Goal: Information Seeking & Learning: Understand process/instructions

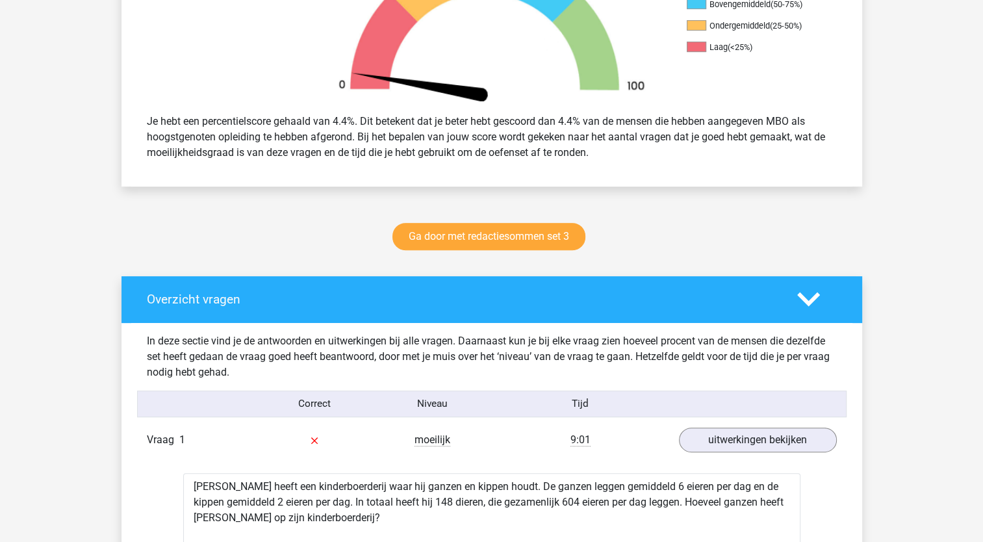
scroll to position [587, 0]
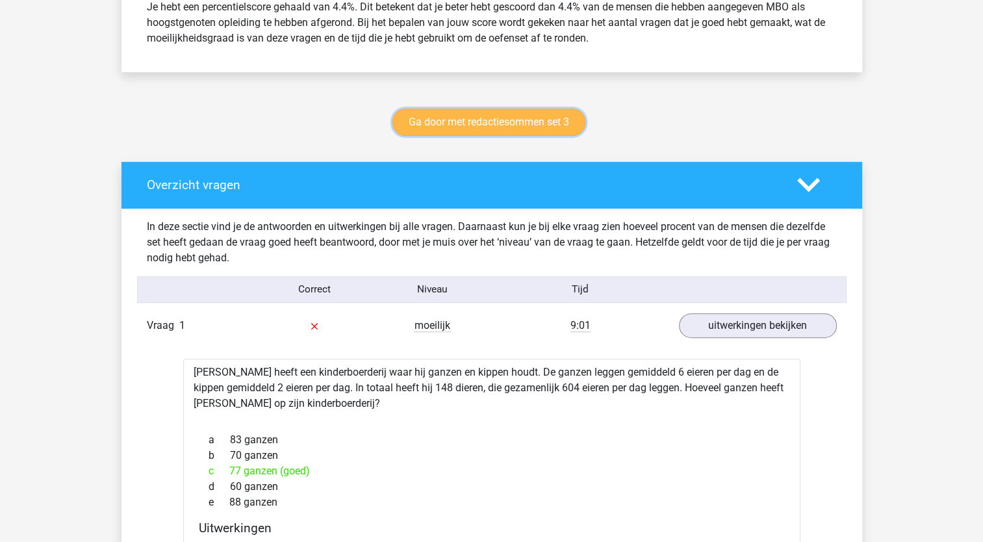
click at [533, 120] on link "Ga door met redactiesommen set 3" at bounding box center [488, 122] width 193 height 27
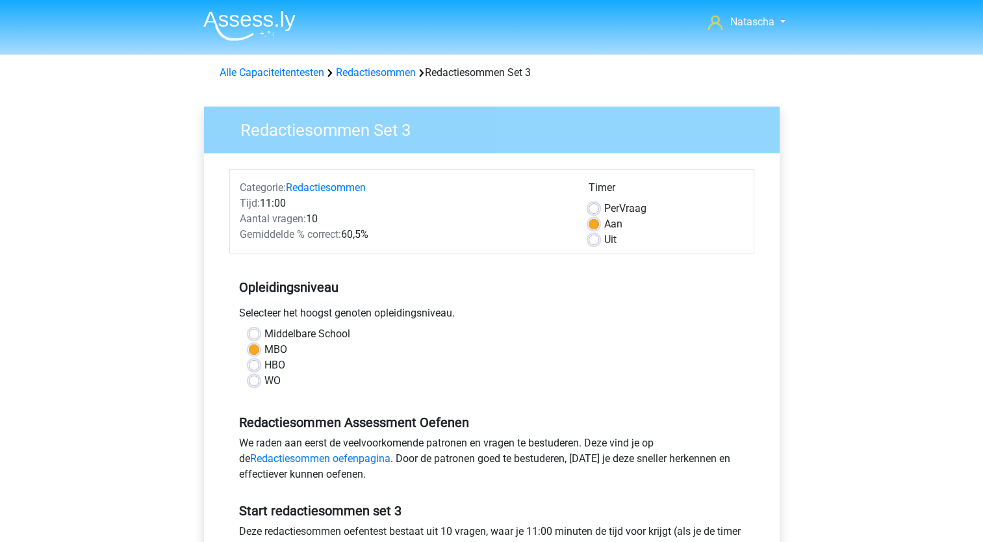
scroll to position [222, 0]
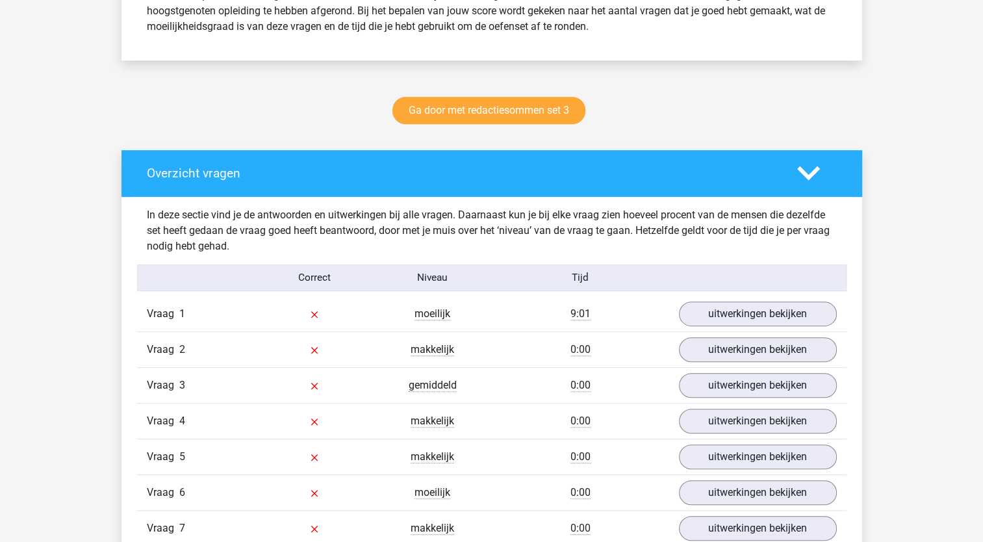
scroll to position [606, 0]
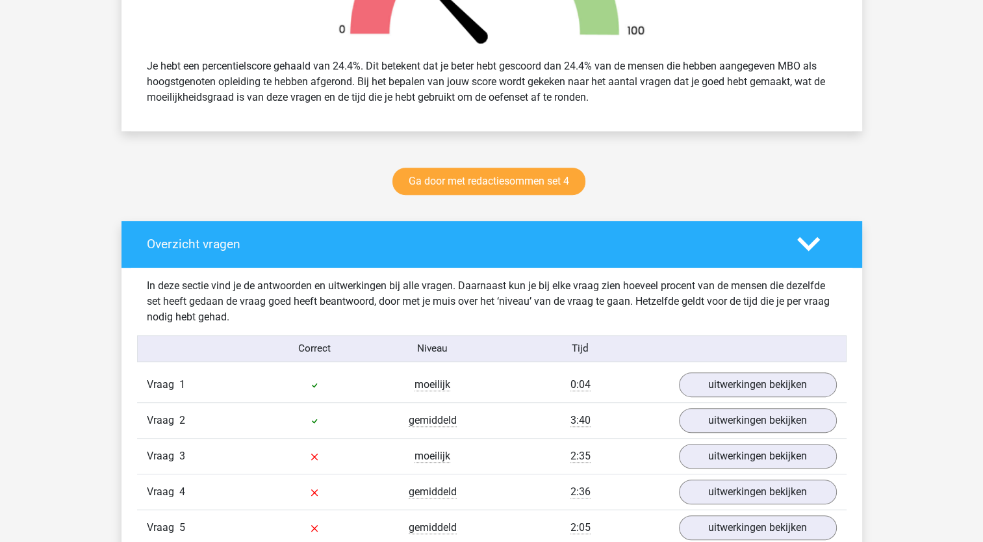
scroll to position [641, 0]
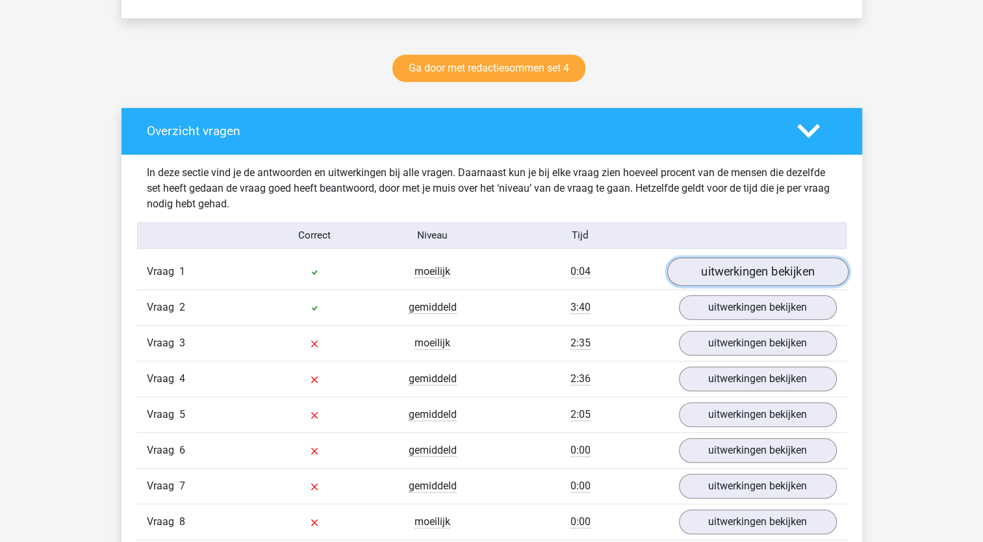
click at [748, 277] on link "uitwerkingen bekijken" at bounding box center [757, 271] width 181 height 29
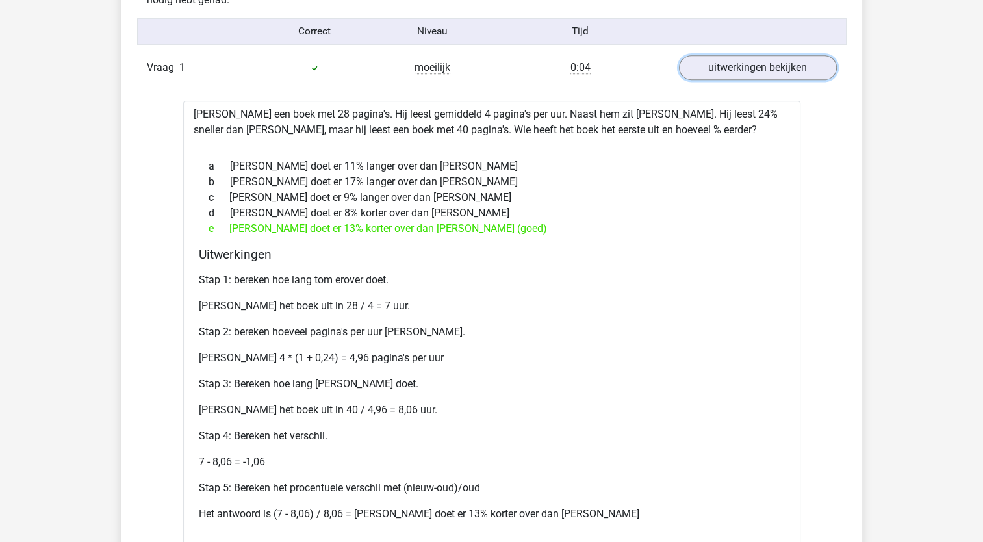
scroll to position [855, 0]
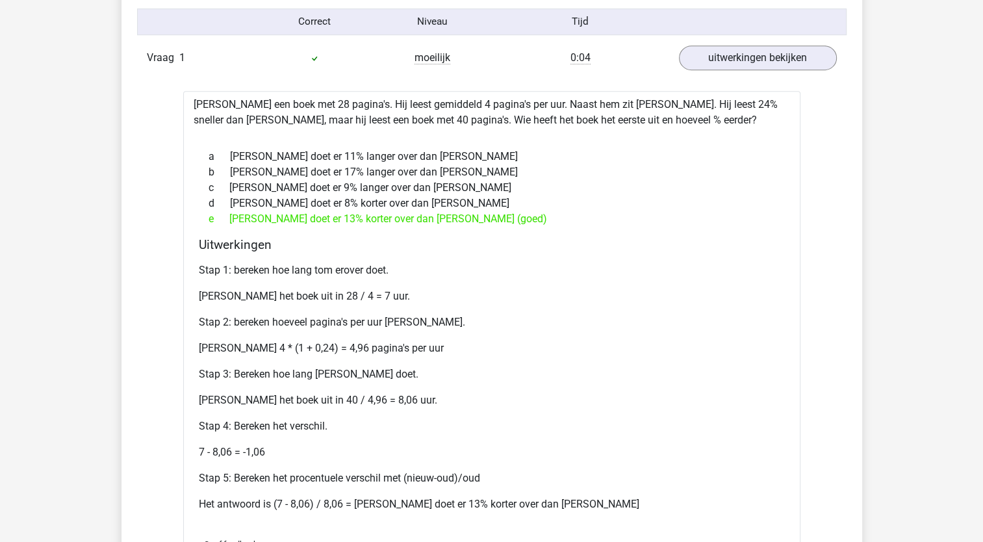
click at [285, 350] on p "[PERSON_NAME] 4 * (1 + 0,24) = 4,96 pagina's per uur" at bounding box center [492, 348] width 586 height 16
